Goal: Task Accomplishment & Management: Manage account settings

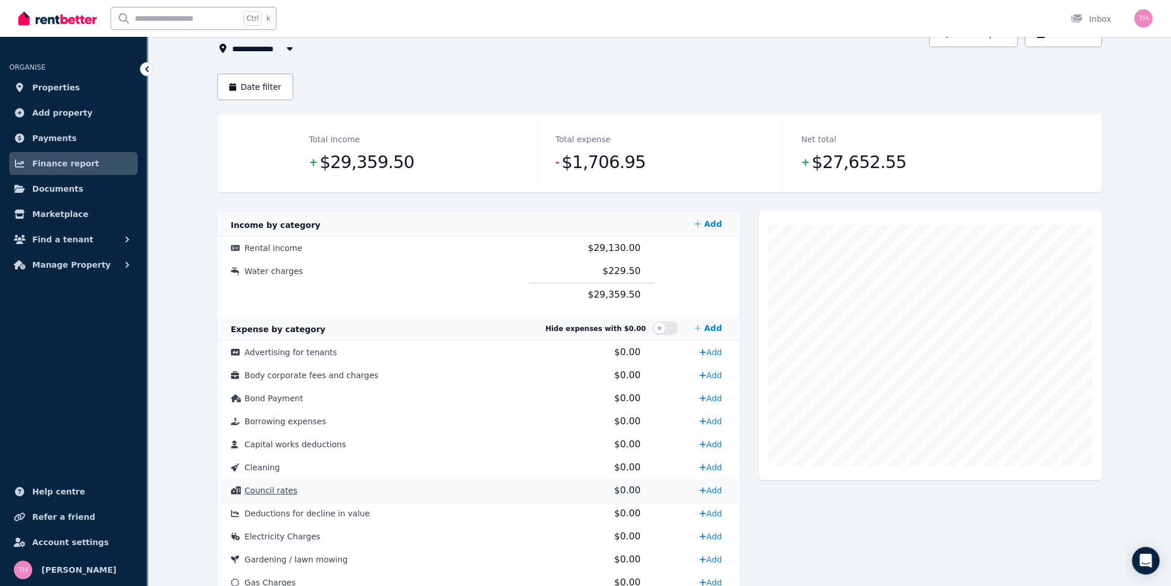
scroll to position [58, 0]
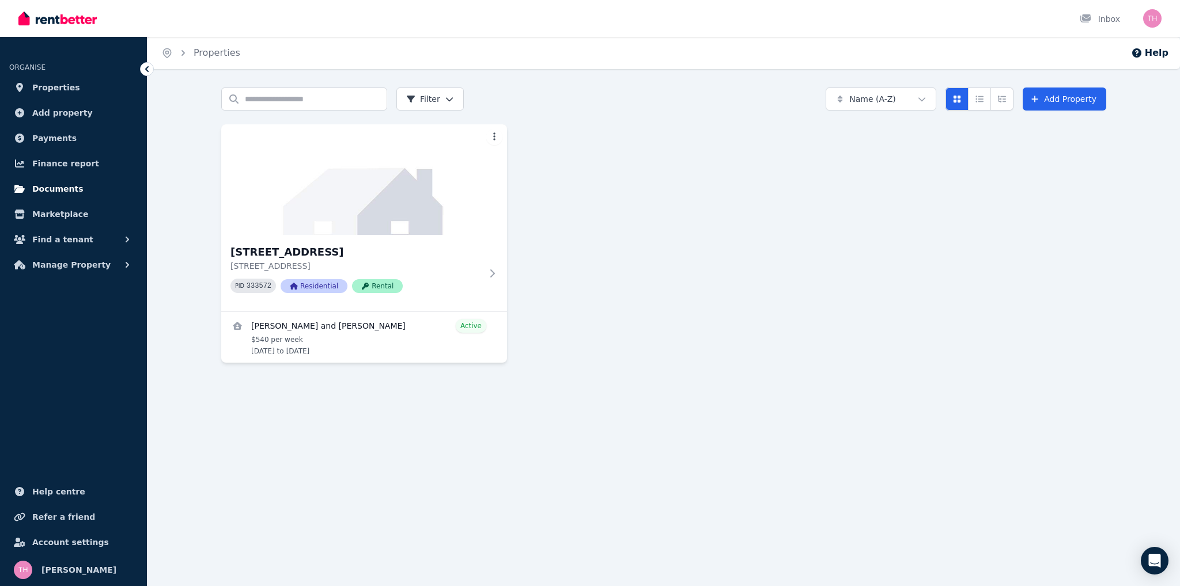
click at [61, 184] on span "Documents" at bounding box center [57, 189] width 51 height 14
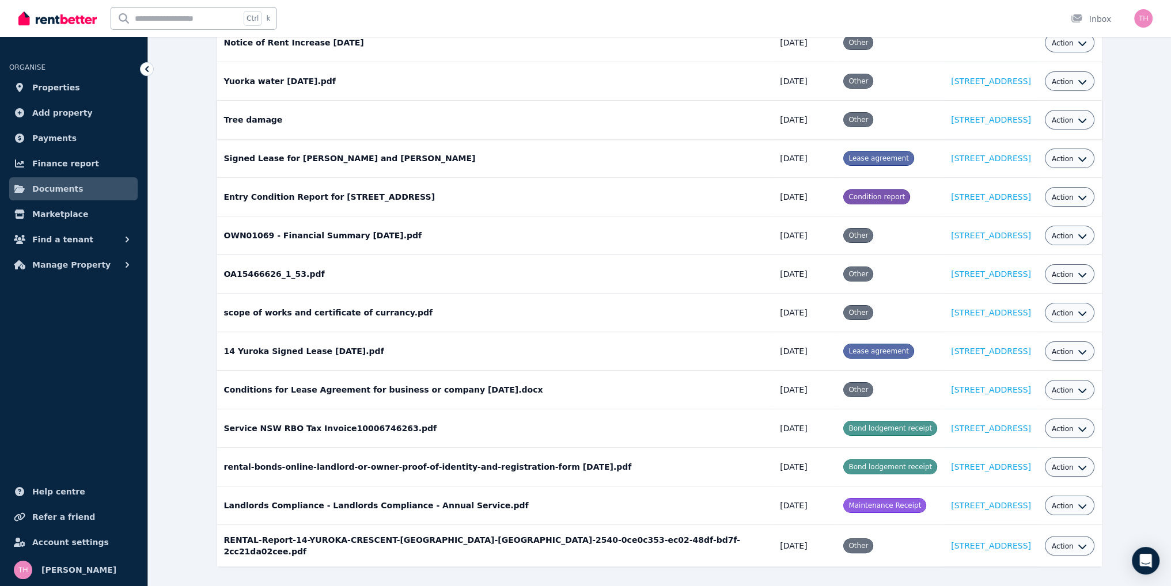
scroll to position [205, 0]
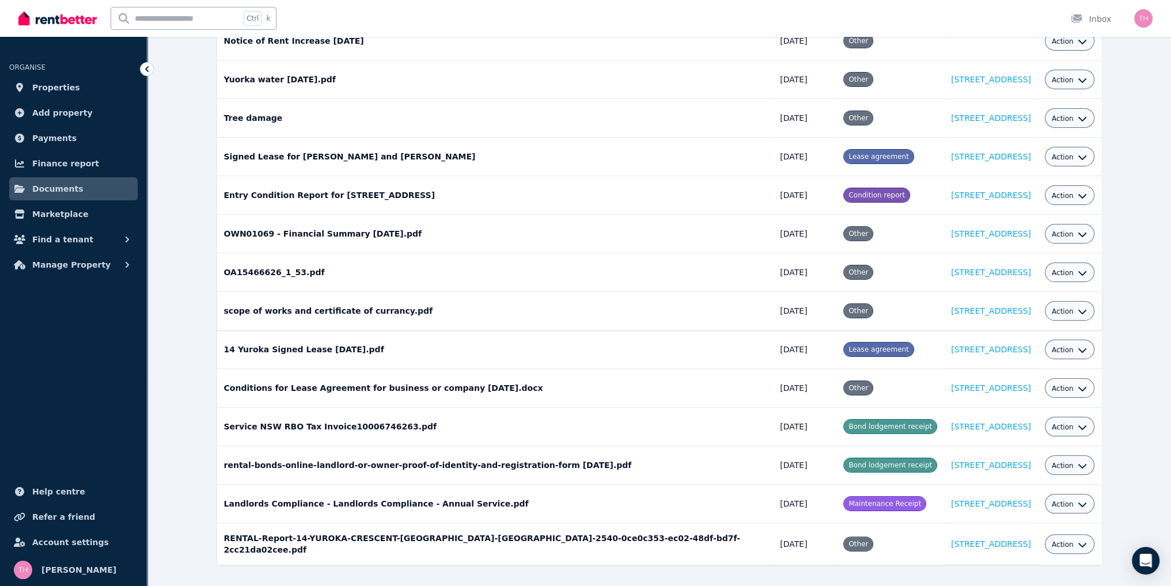
click at [381, 298] on td "scope of works and certificate of currancy.pdf Date added: [DATE] Category: Oth…" at bounding box center [495, 311] width 556 height 39
click at [1073, 307] on button "Action" at bounding box center [1070, 311] width 36 height 9
click at [1008, 348] on link "View" at bounding box center [1034, 358] width 111 height 21
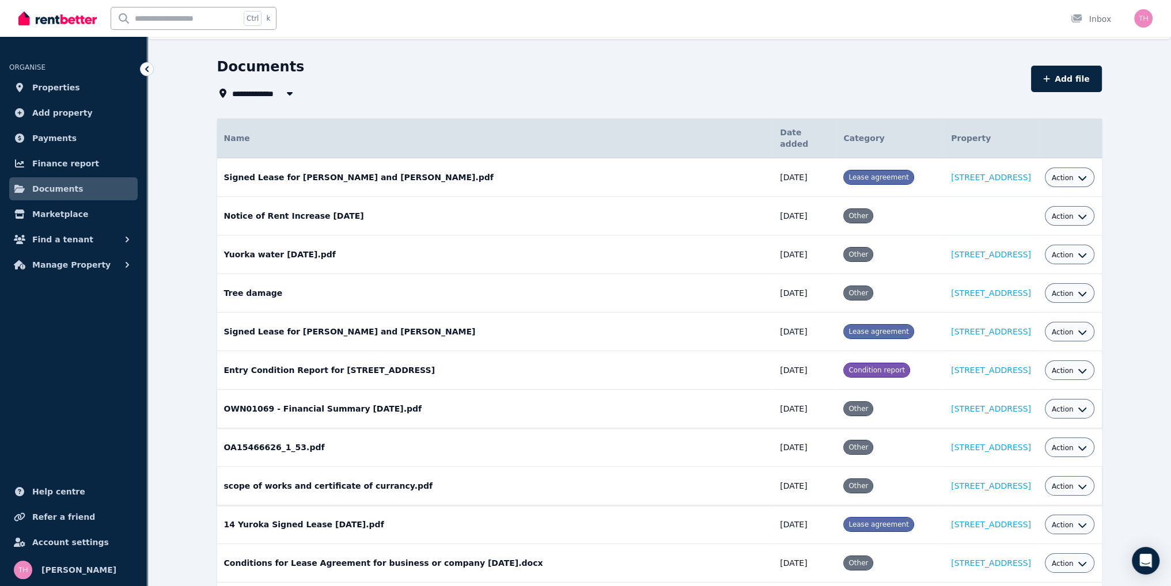
scroll to position [0, 0]
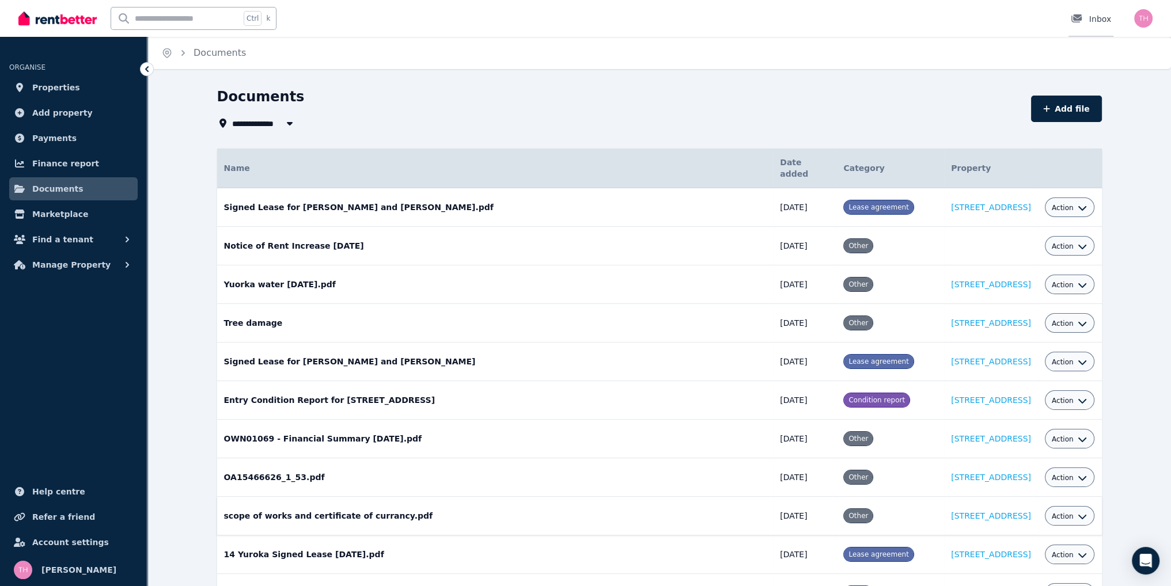
click at [1101, 21] on div "Inbox" at bounding box center [1091, 19] width 40 height 12
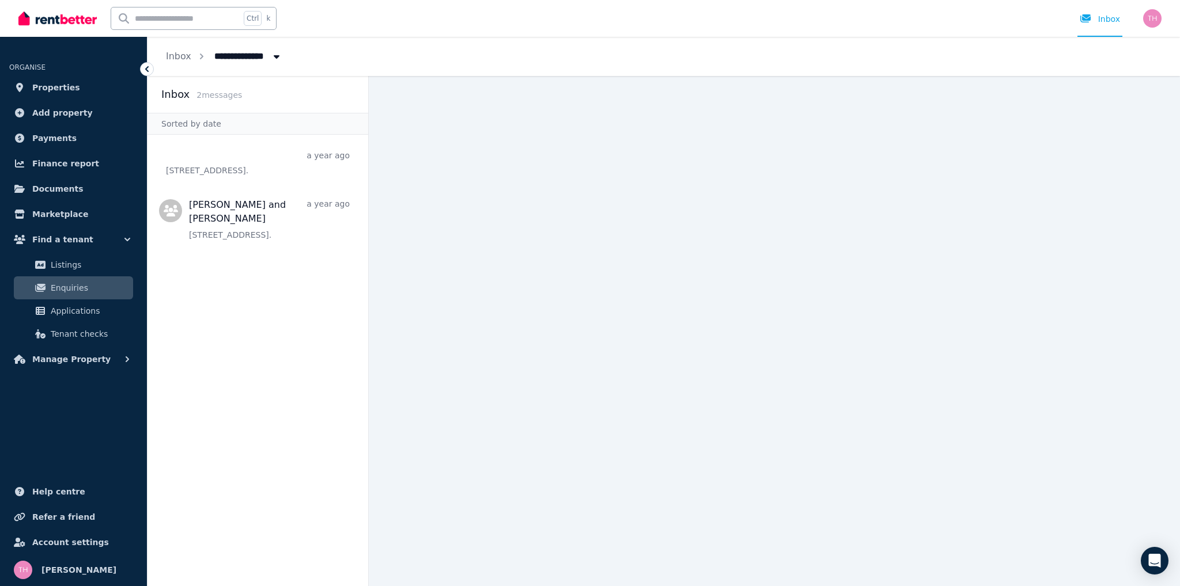
click at [215, 95] on span "2 message s" at bounding box center [219, 94] width 46 height 9
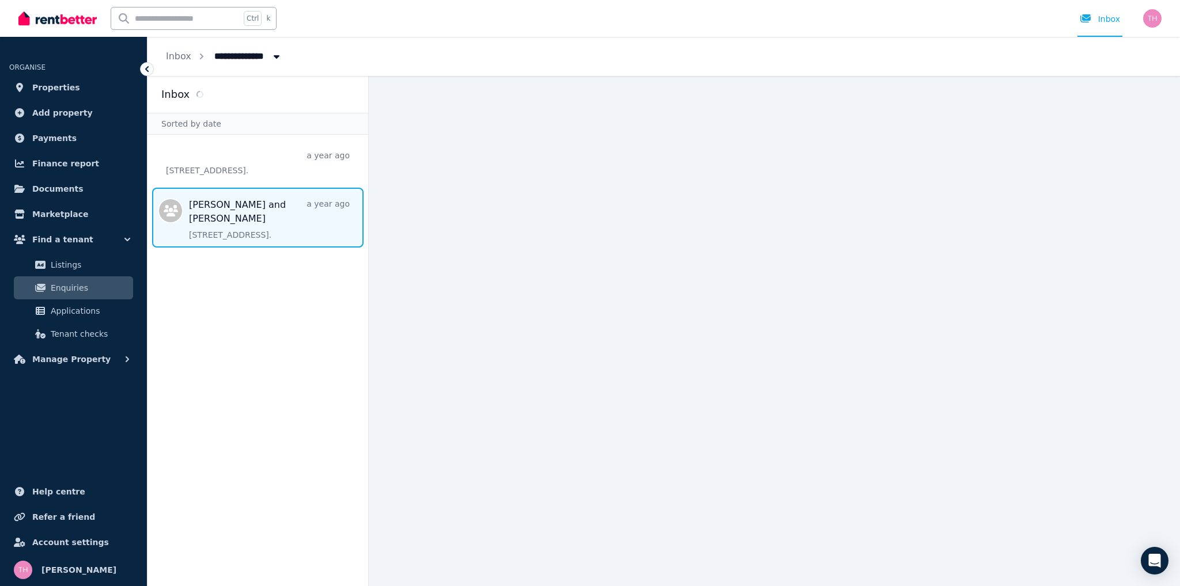
click at [223, 207] on span "Message list" at bounding box center [257, 218] width 221 height 60
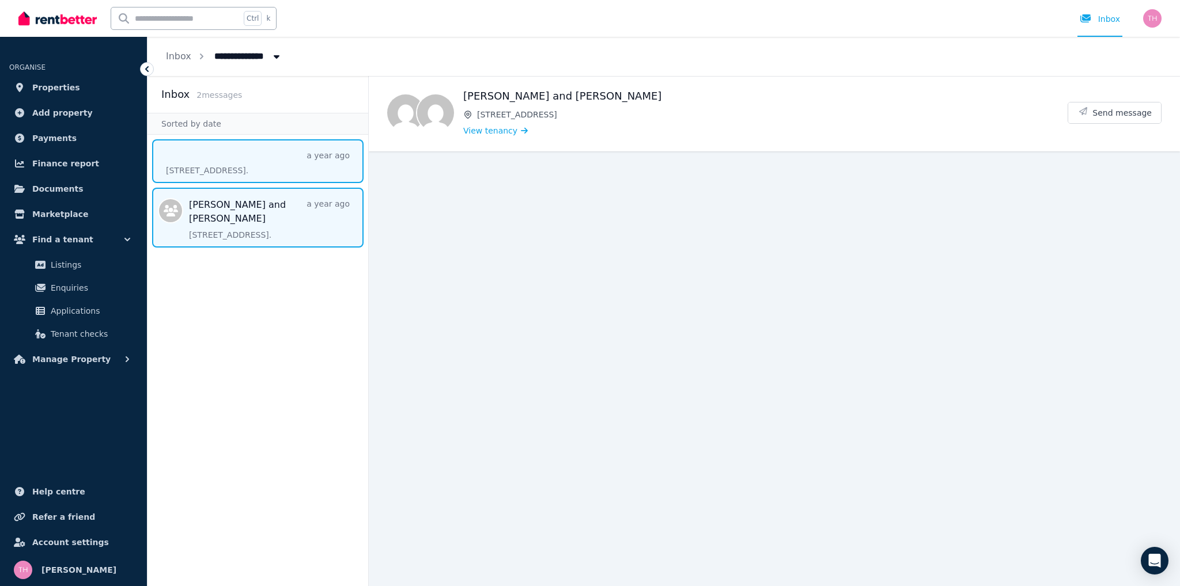
click at [224, 164] on span "Message list" at bounding box center [257, 161] width 221 height 44
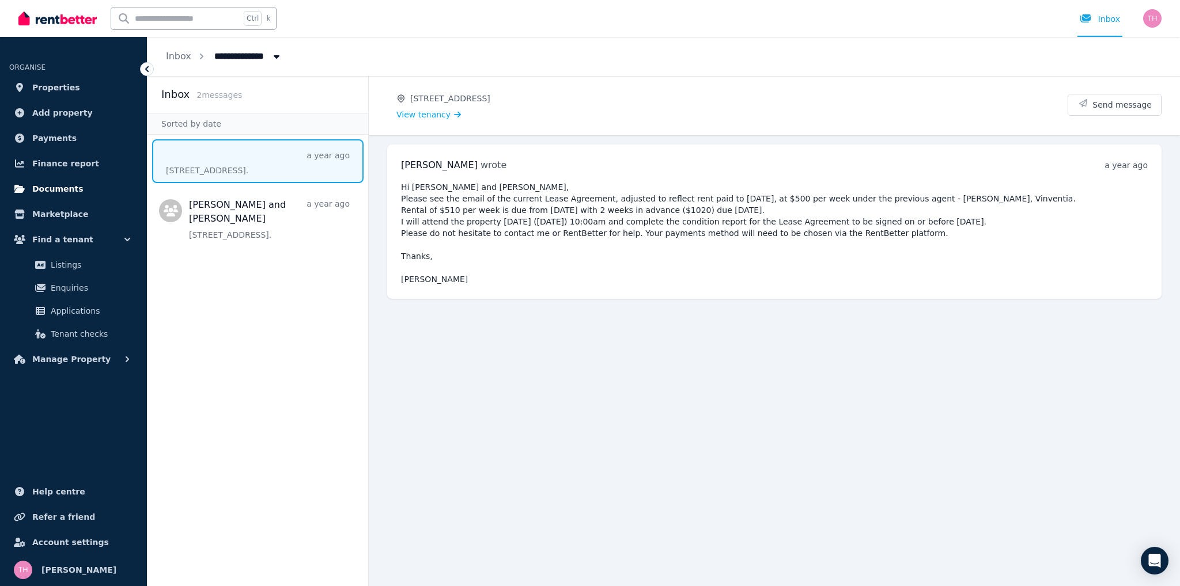
click at [59, 180] on link "Documents" at bounding box center [73, 188] width 128 height 23
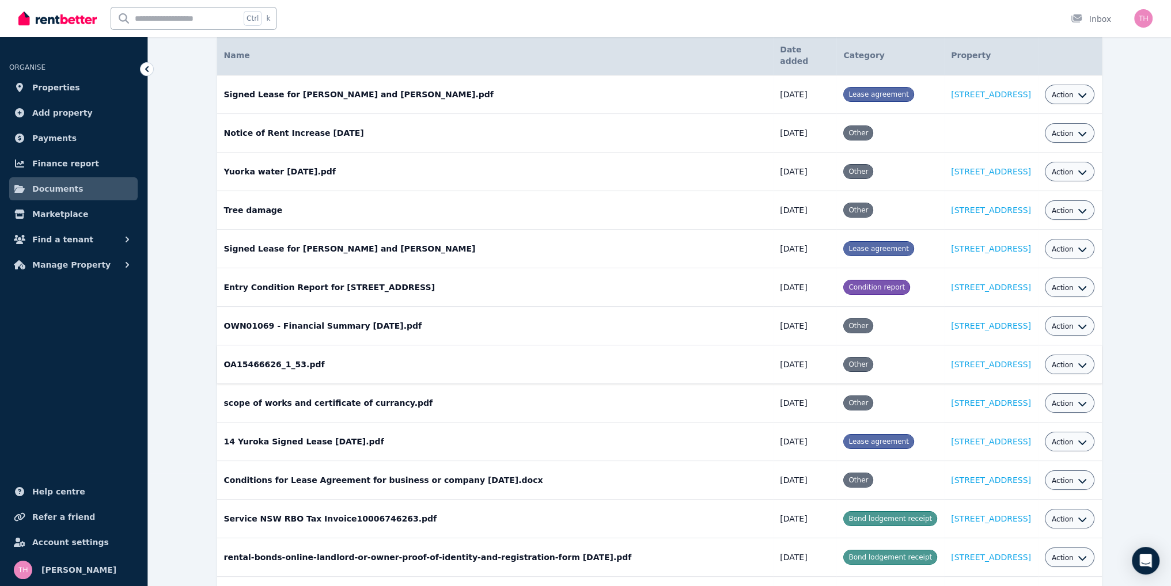
scroll to position [115, 0]
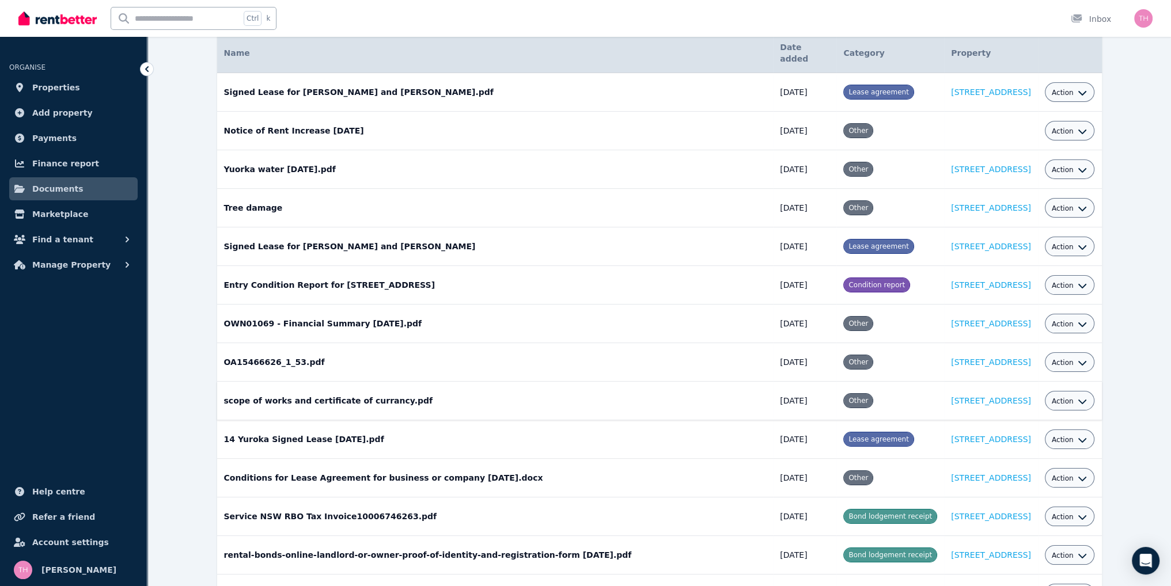
click at [1078, 397] on icon "button" at bounding box center [1082, 401] width 9 height 9
click at [1036, 418] on link "Edit" at bounding box center [1034, 427] width 111 height 21
select select "*****"
select select "**********"
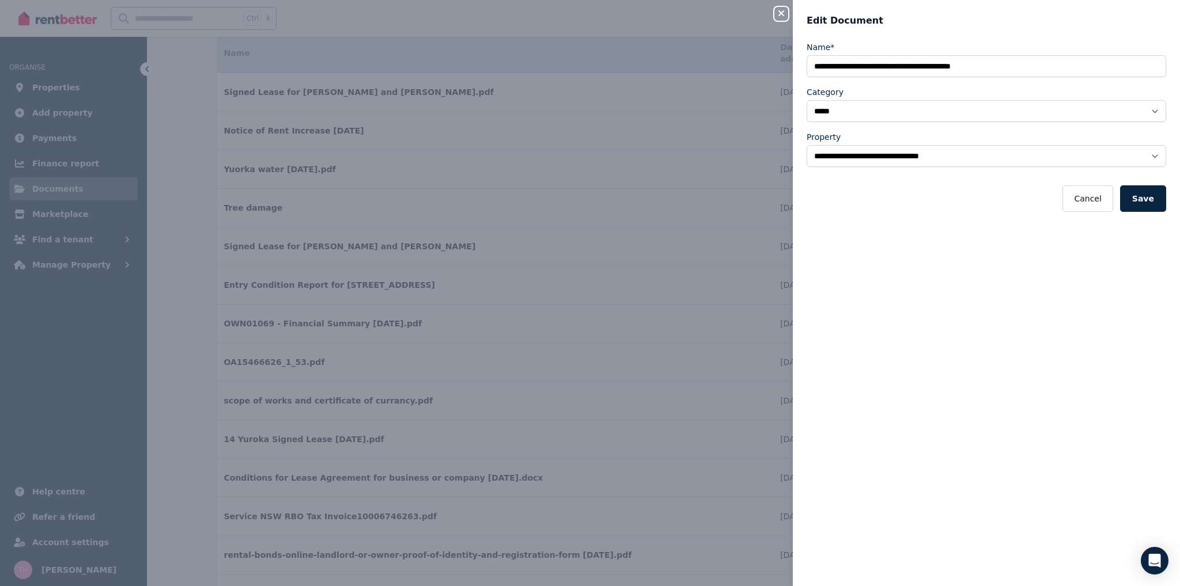
click at [777, 9] on icon "button" at bounding box center [781, 13] width 14 height 9
select select
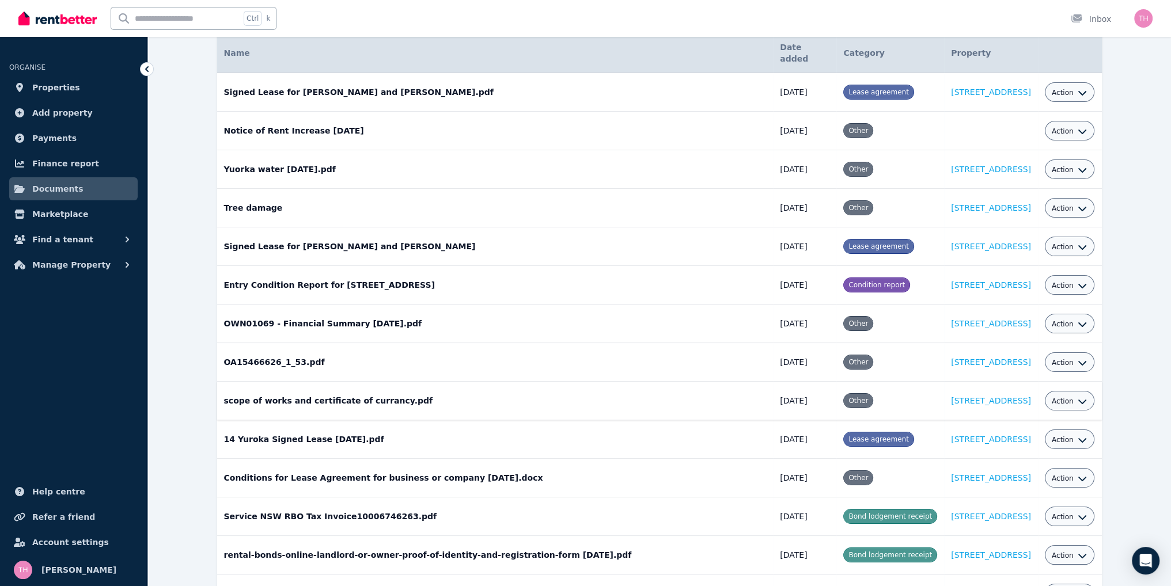
click at [1062, 397] on span "Action" at bounding box center [1063, 401] width 22 height 9
click at [1017, 438] on link "View" at bounding box center [1034, 448] width 111 height 21
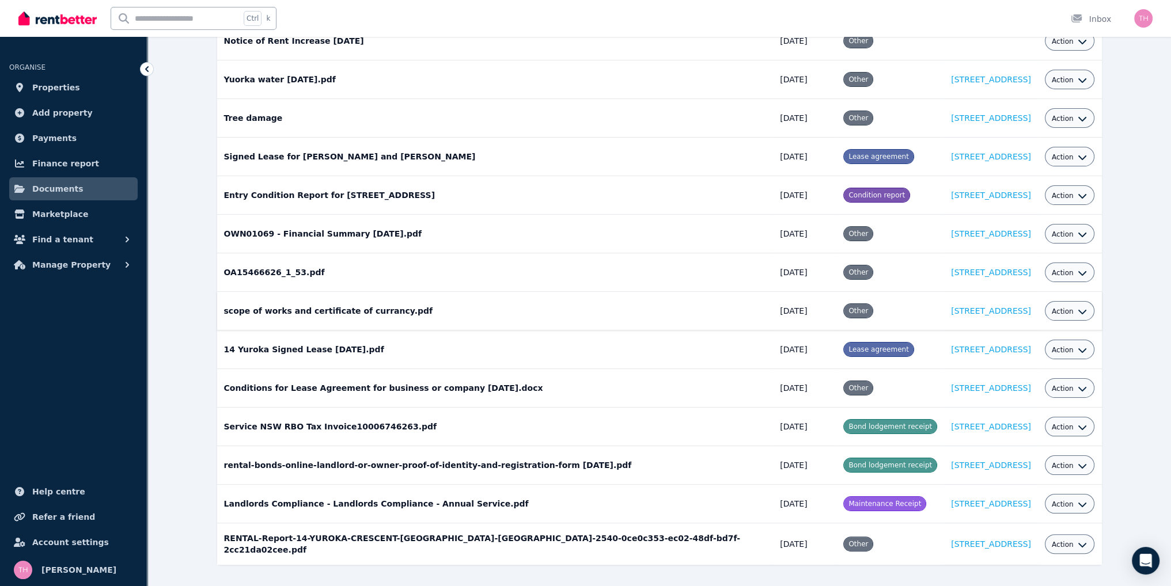
scroll to position [205, 0]
click at [1064, 423] on span "Action" at bounding box center [1063, 427] width 22 height 9
click at [1018, 464] on link "View" at bounding box center [1034, 474] width 111 height 21
click at [1060, 500] on span "Action" at bounding box center [1063, 504] width 22 height 9
click at [1016, 541] on link "View" at bounding box center [1034, 551] width 111 height 21
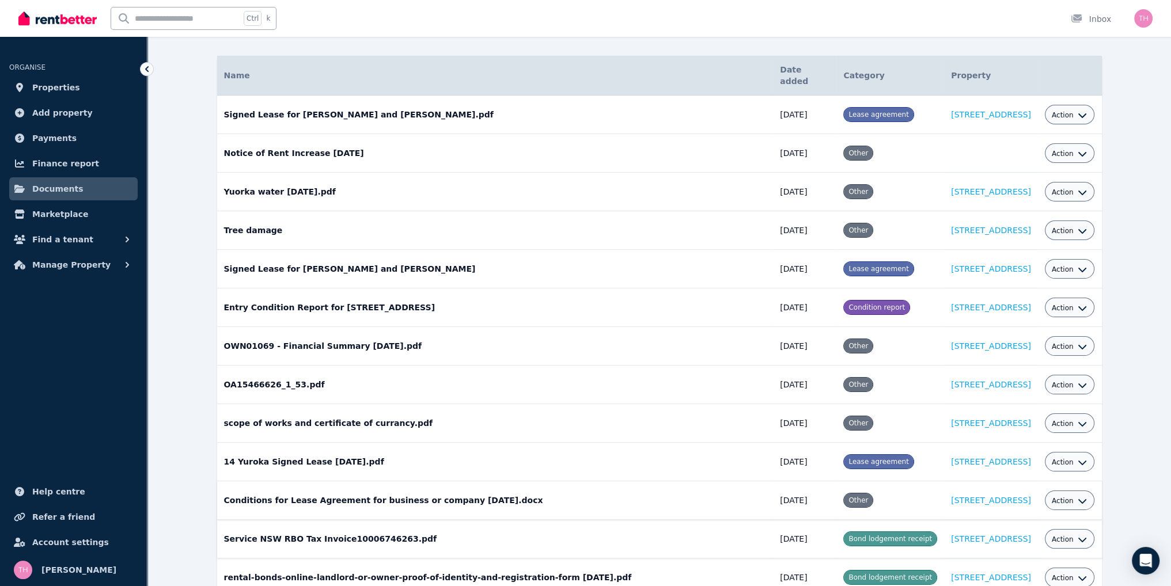
scroll to position [90, 0]
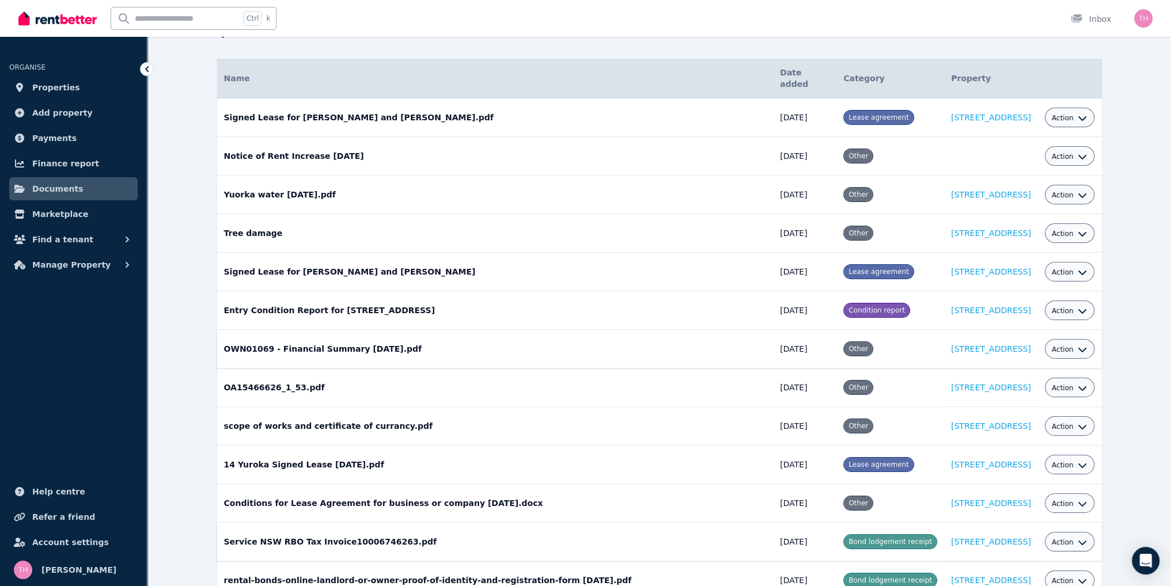
click at [1065, 345] on span "Action" at bounding box center [1063, 349] width 22 height 9
click at [1042, 386] on link "View" at bounding box center [1034, 396] width 111 height 21
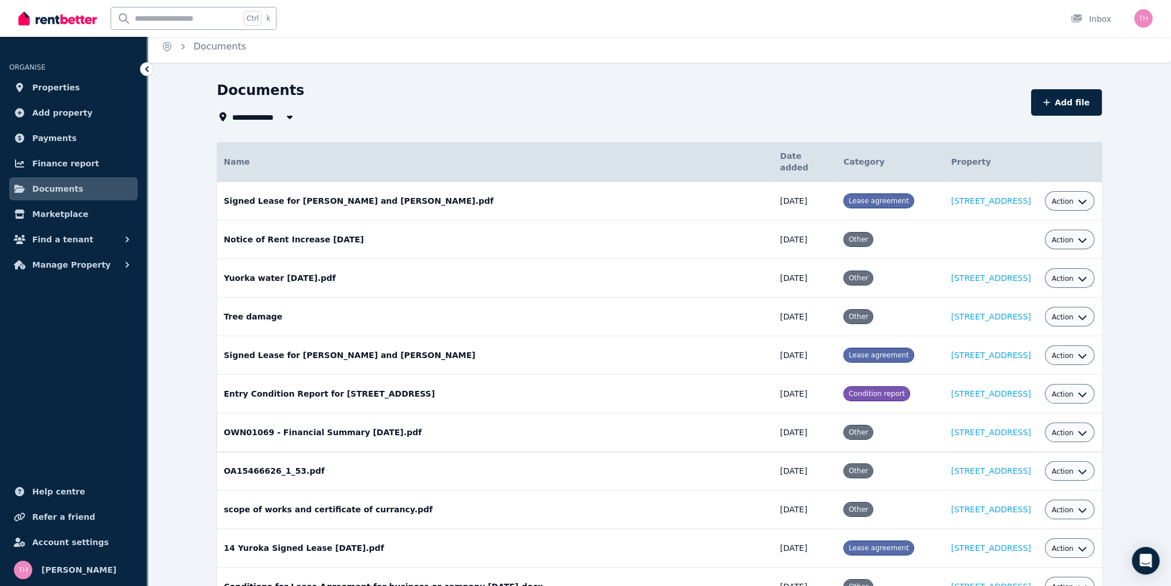
scroll to position [0, 0]
